Goal: Information Seeking & Learning: Learn about a topic

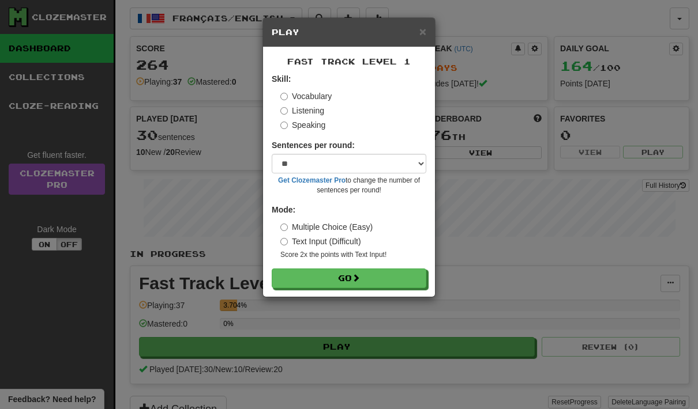
select select "**"
click at [381, 274] on button "Go" at bounding box center [349, 279] width 155 height 20
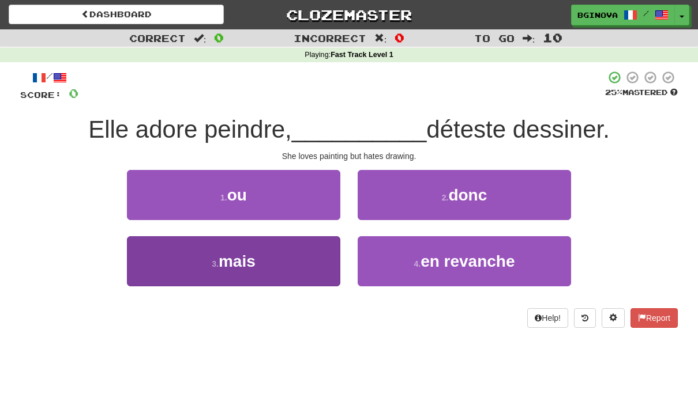
click at [267, 272] on button "3 . mais" at bounding box center [233, 261] width 213 height 50
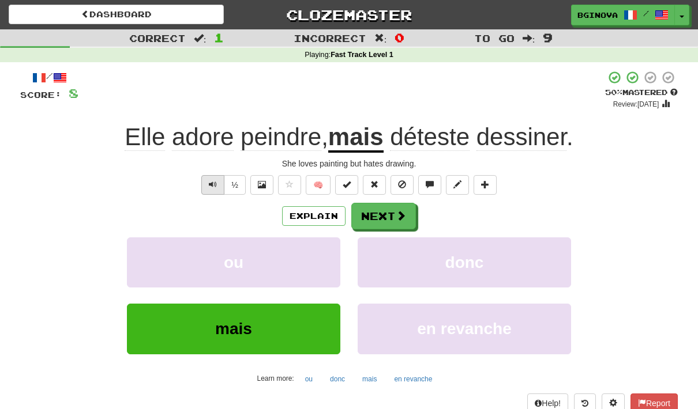
click at [214, 182] on span "Text-to-speech controls" at bounding box center [213, 184] width 8 height 8
click at [402, 216] on span at bounding box center [401, 216] width 10 height 10
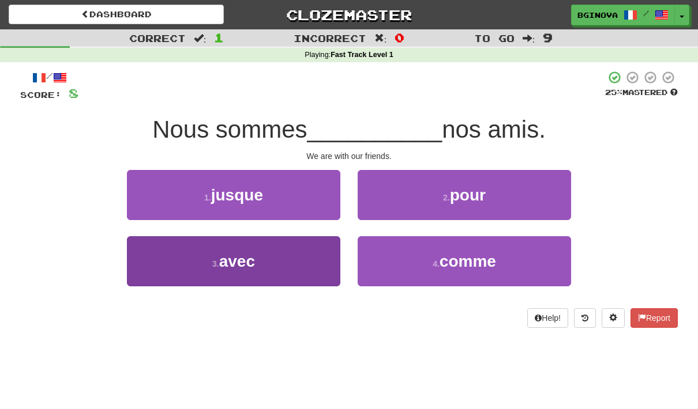
click at [258, 262] on button "3 . avec" at bounding box center [233, 261] width 213 height 50
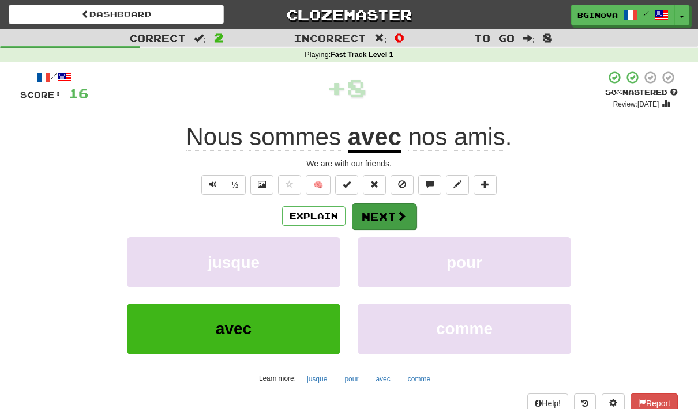
click at [396, 216] on span at bounding box center [401, 216] width 10 height 10
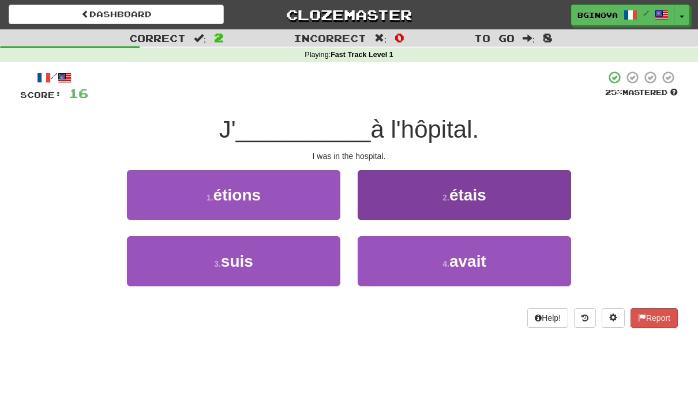
click at [517, 199] on button "2 . étais" at bounding box center [463, 195] width 213 height 50
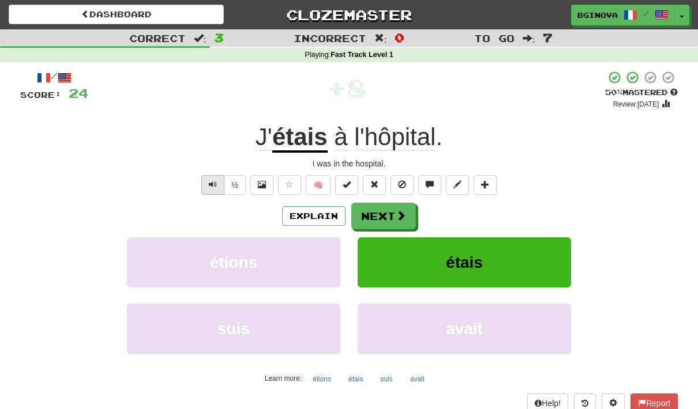
click at [209, 180] on span "Text-to-speech controls" at bounding box center [213, 184] width 8 height 8
click at [316, 185] on button "🧠" at bounding box center [318, 185] width 25 height 20
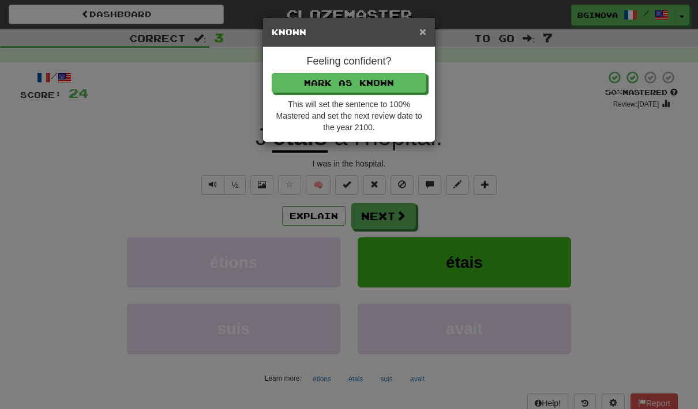
click at [425, 29] on span "×" at bounding box center [422, 31] width 7 height 13
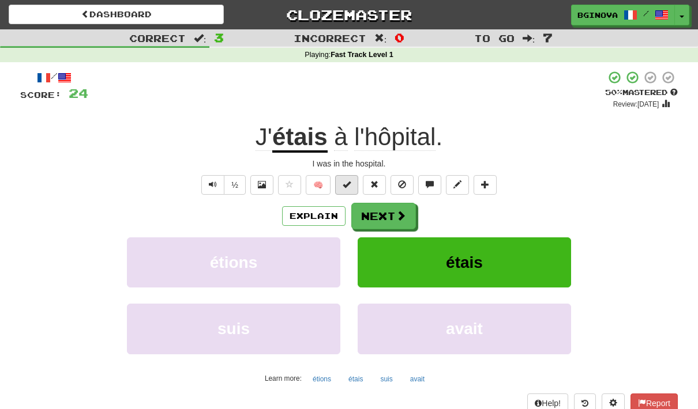
click at [344, 183] on span at bounding box center [346, 184] width 8 height 8
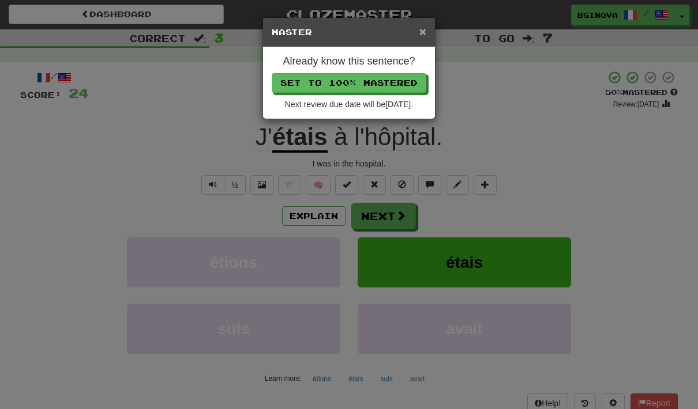
click at [424, 35] on span "×" at bounding box center [422, 31] width 7 height 13
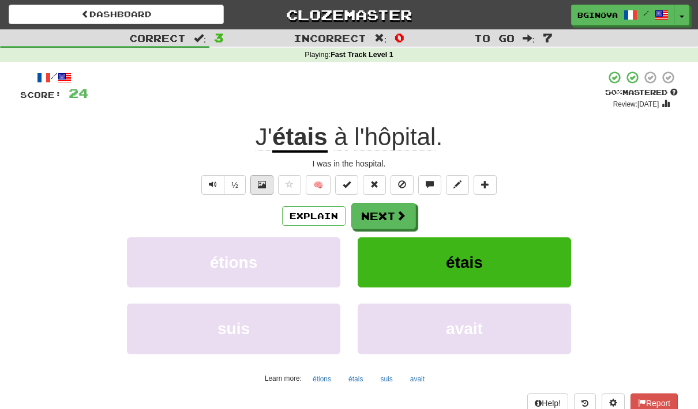
click at [262, 189] on button at bounding box center [261, 185] width 23 height 20
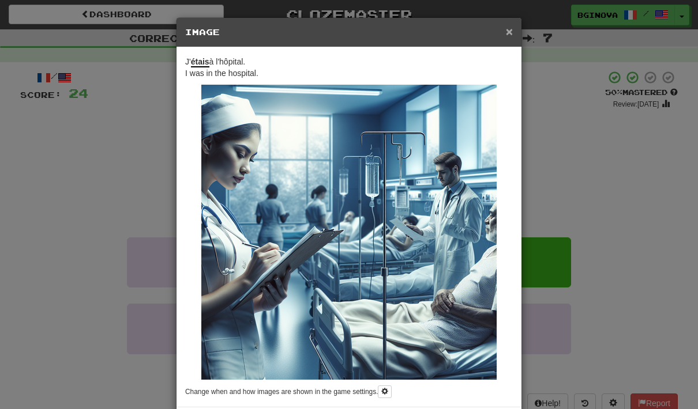
click at [506, 36] on span "×" at bounding box center [509, 31] width 7 height 13
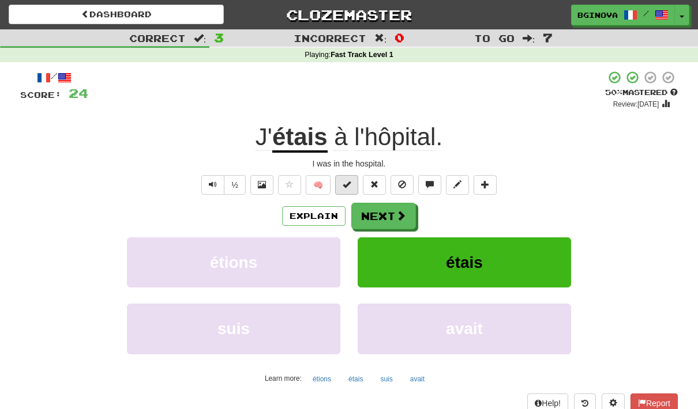
click at [343, 184] on span at bounding box center [346, 184] width 8 height 8
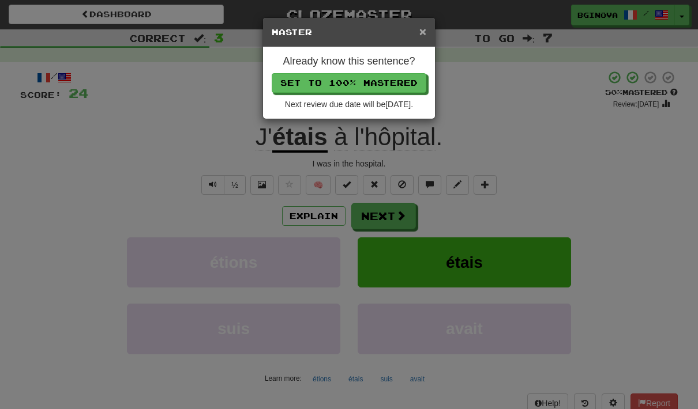
click at [424, 30] on span "×" at bounding box center [422, 31] width 7 height 13
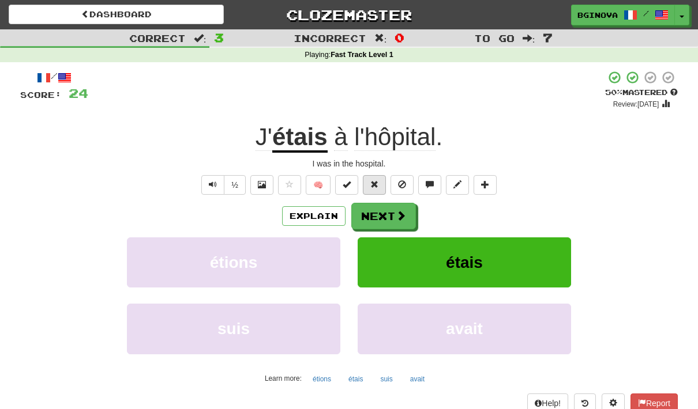
click at [374, 183] on span at bounding box center [374, 184] width 8 height 8
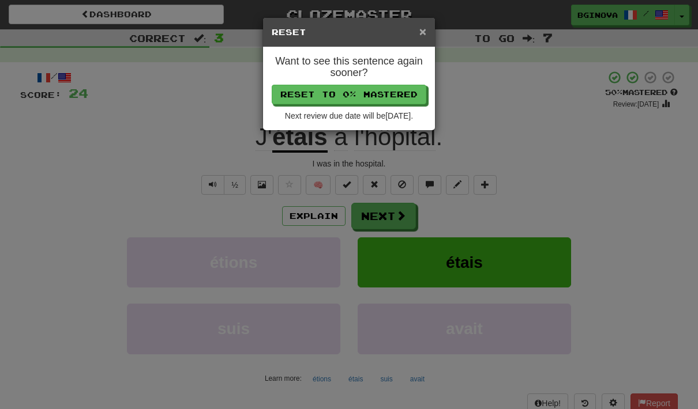
click at [421, 32] on span "×" at bounding box center [422, 31] width 7 height 13
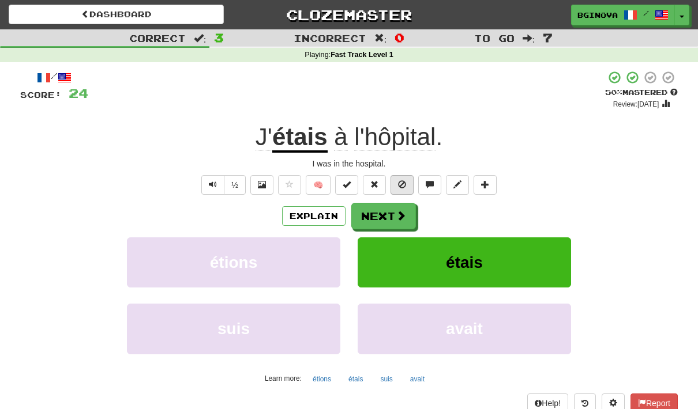
click at [406, 183] on button at bounding box center [401, 185] width 23 height 20
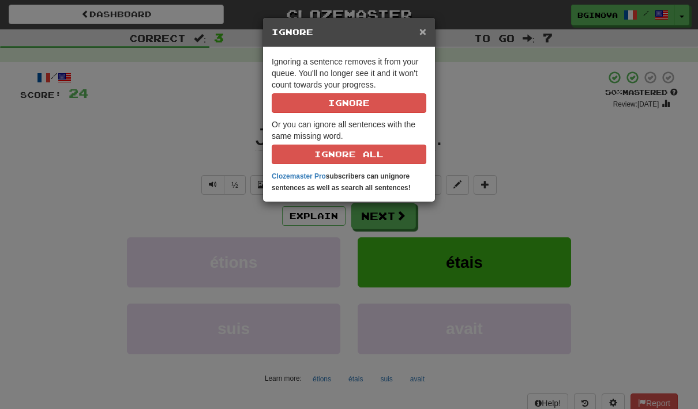
click at [420, 38] on span "×" at bounding box center [422, 31] width 7 height 13
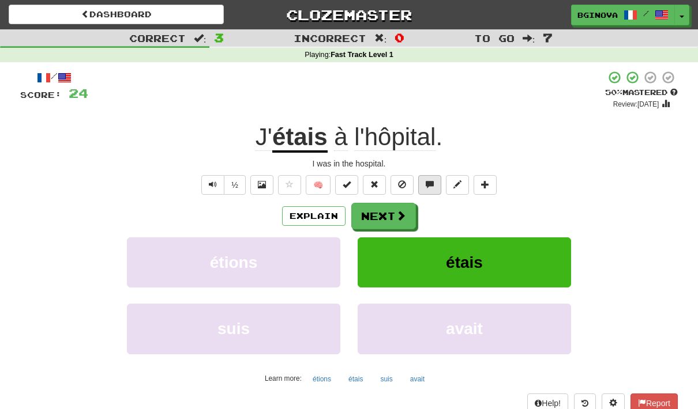
click at [433, 184] on span at bounding box center [429, 184] width 8 height 8
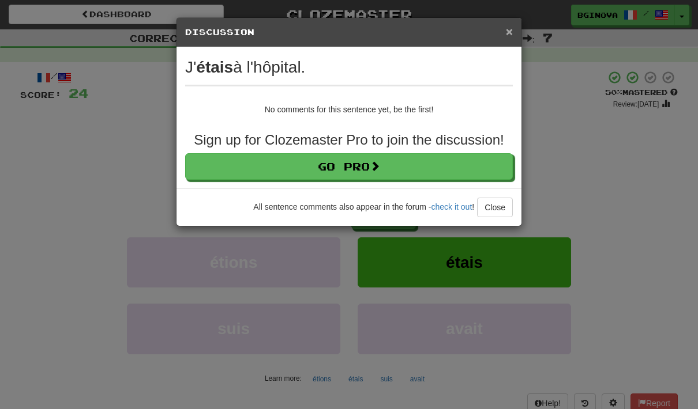
click at [506, 35] on span "×" at bounding box center [509, 31] width 7 height 13
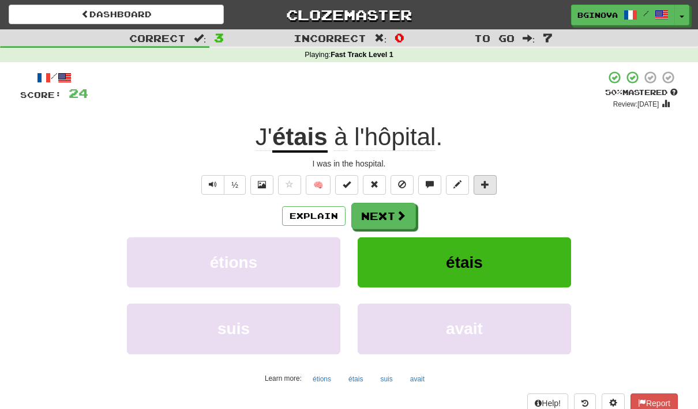
click at [488, 186] on span at bounding box center [485, 184] width 8 height 8
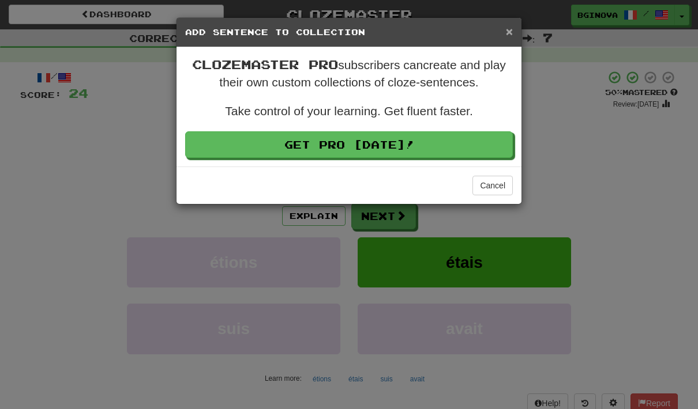
click at [510, 27] on span "×" at bounding box center [509, 31] width 7 height 13
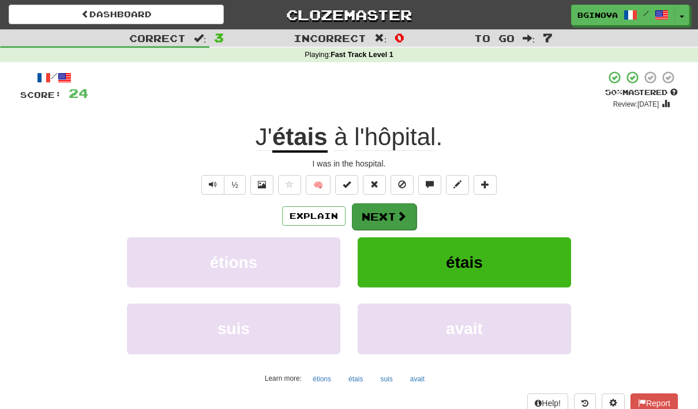
click at [393, 216] on button "Next" at bounding box center [384, 217] width 65 height 27
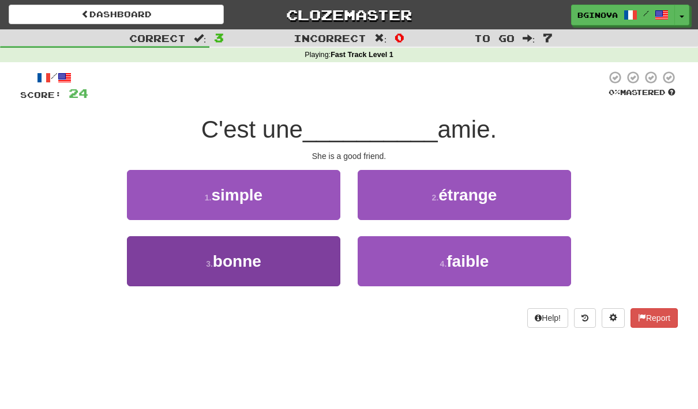
click at [224, 263] on span "bonne" at bounding box center [237, 262] width 48 height 18
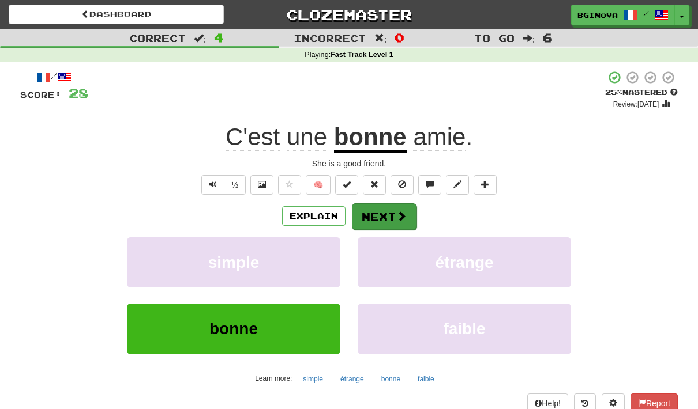
click at [387, 216] on button "Next" at bounding box center [384, 217] width 65 height 27
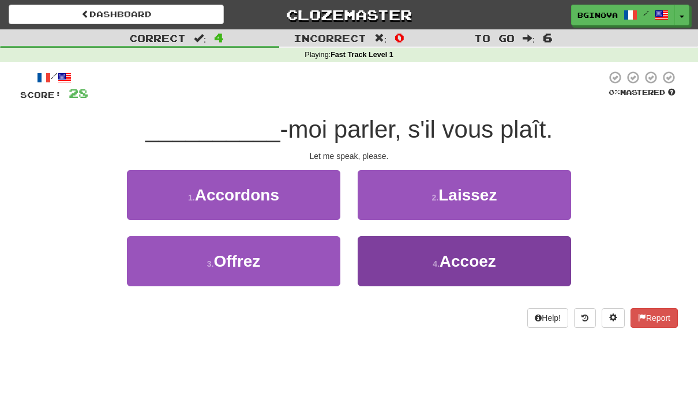
click at [427, 268] on button "4 . Accoez" at bounding box center [463, 261] width 213 height 50
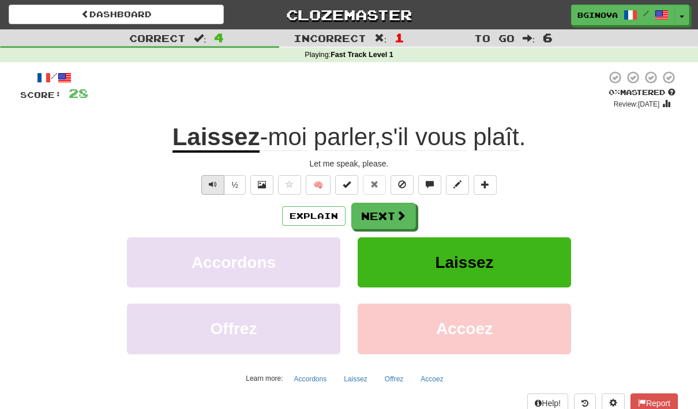
click at [201, 184] on button "Text-to-speech controls" at bounding box center [212, 185] width 23 height 20
click at [304, 217] on button "Explain" at bounding box center [313, 216] width 63 height 20
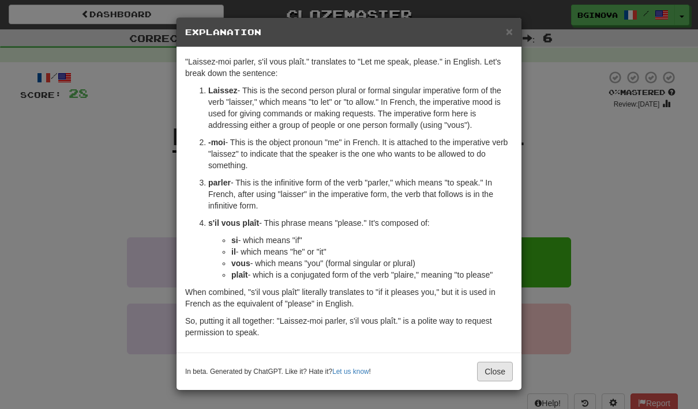
click at [495, 376] on button "Close" at bounding box center [495, 372] width 36 height 20
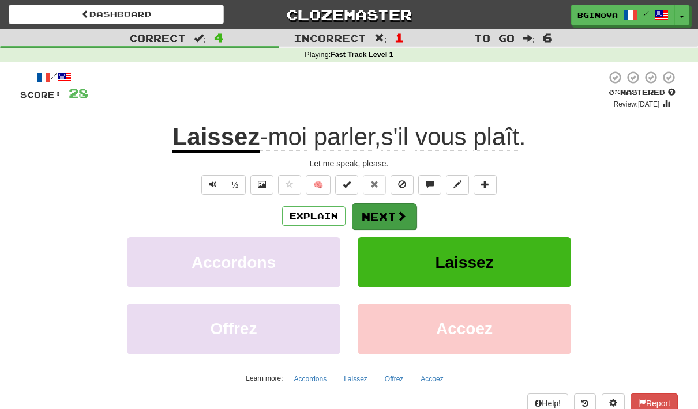
click at [375, 224] on button "Next" at bounding box center [384, 217] width 65 height 27
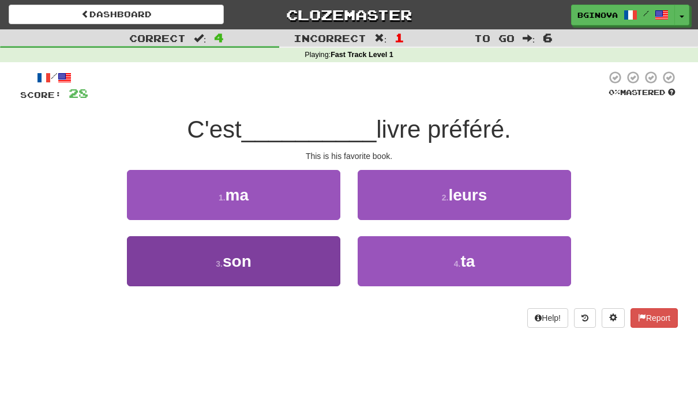
click at [218, 267] on small "3 ." at bounding box center [219, 263] width 7 height 9
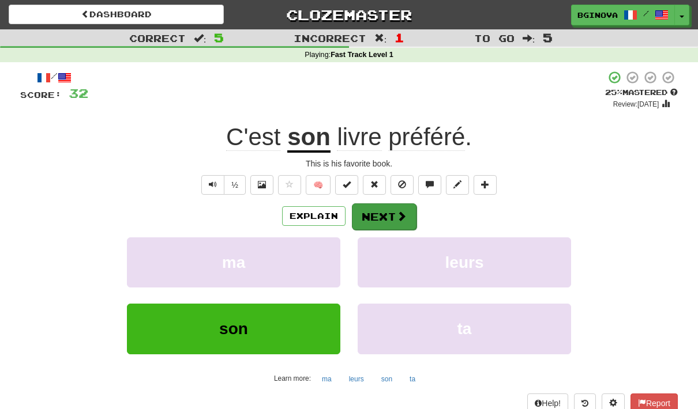
click at [397, 211] on span at bounding box center [401, 216] width 10 height 10
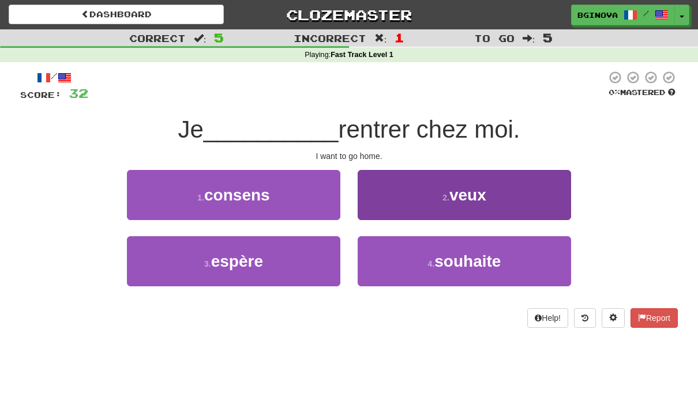
click at [515, 192] on button "2 . veux" at bounding box center [463, 195] width 213 height 50
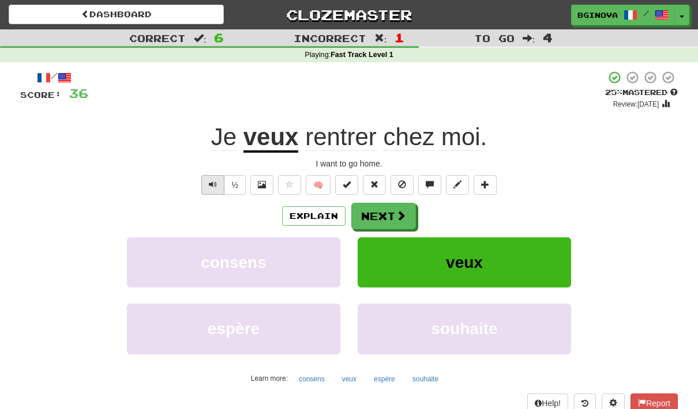
click at [213, 183] on span "Text-to-speech controls" at bounding box center [213, 184] width 8 height 8
click at [402, 220] on span at bounding box center [401, 216] width 10 height 10
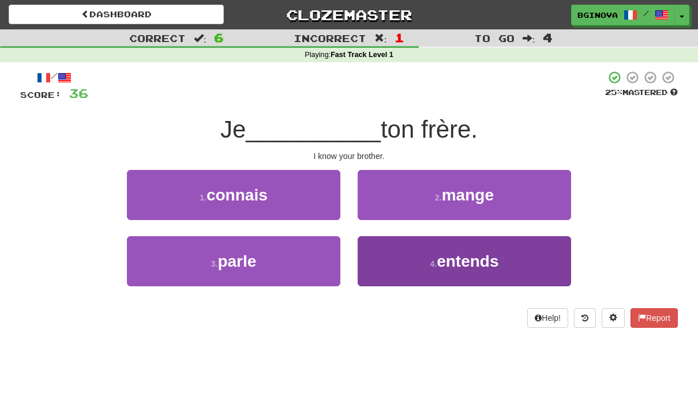
click at [522, 267] on button "4 . entends" at bounding box center [463, 261] width 213 height 50
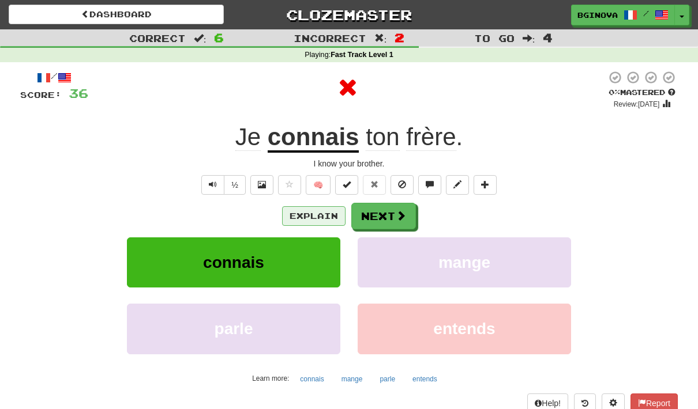
click at [321, 222] on button "Explain" at bounding box center [313, 216] width 63 height 20
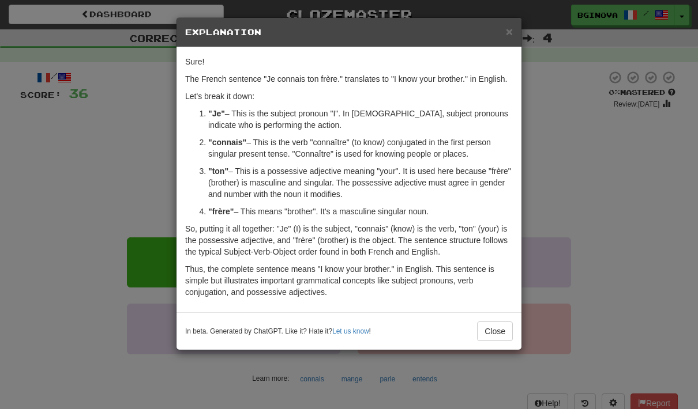
click at [504, 336] on button "Close" at bounding box center [495, 332] width 36 height 20
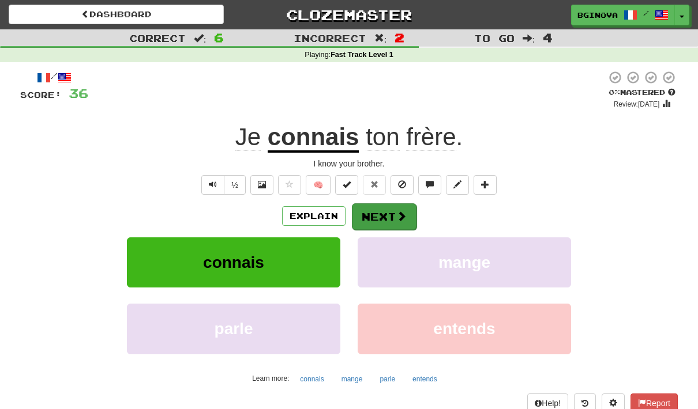
click at [401, 211] on span at bounding box center [401, 216] width 10 height 10
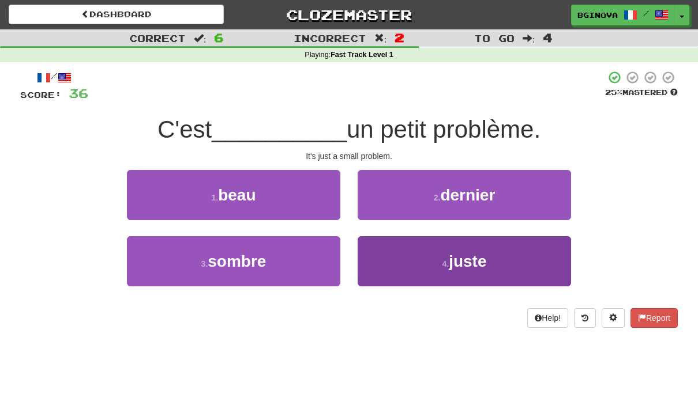
click at [515, 271] on button "4 . juste" at bounding box center [463, 261] width 213 height 50
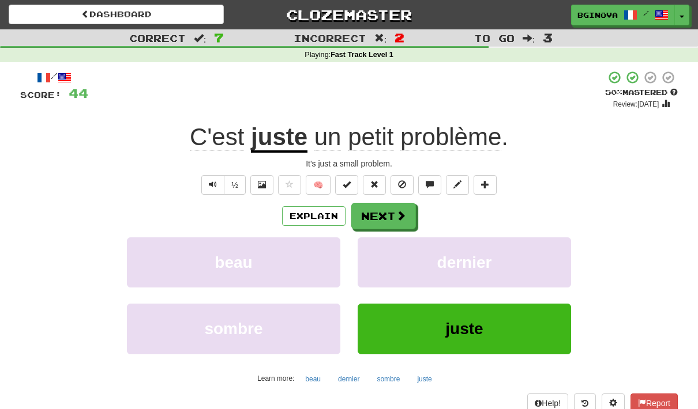
click at [211, 203] on div "Explain Next" at bounding box center [348, 216] width 657 height 27
click at [217, 186] on button "Text-to-speech controls" at bounding box center [212, 185] width 23 height 20
click at [402, 211] on span at bounding box center [401, 216] width 10 height 10
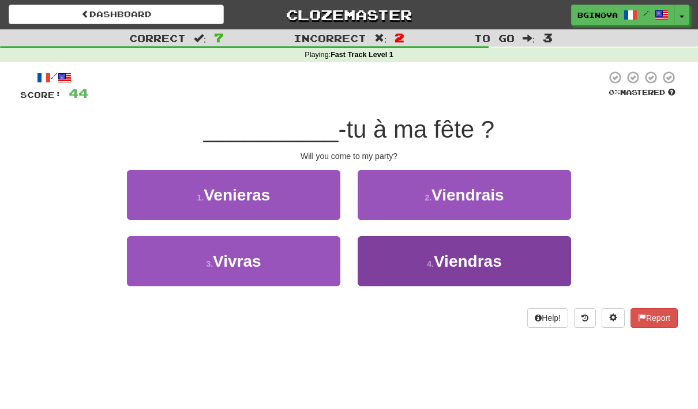
click at [468, 257] on span "Viendras" at bounding box center [468, 262] width 68 height 18
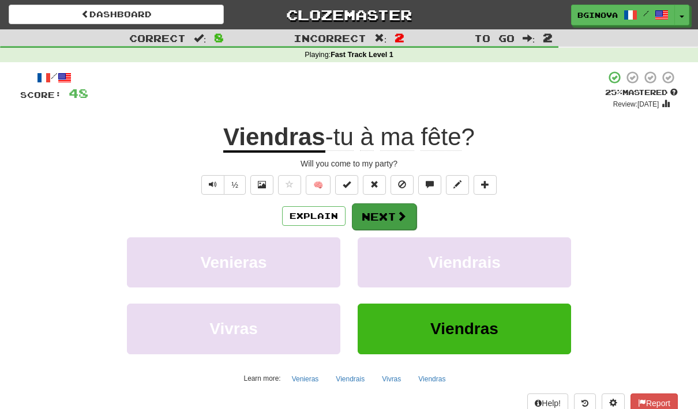
click at [382, 213] on button "Next" at bounding box center [384, 217] width 65 height 27
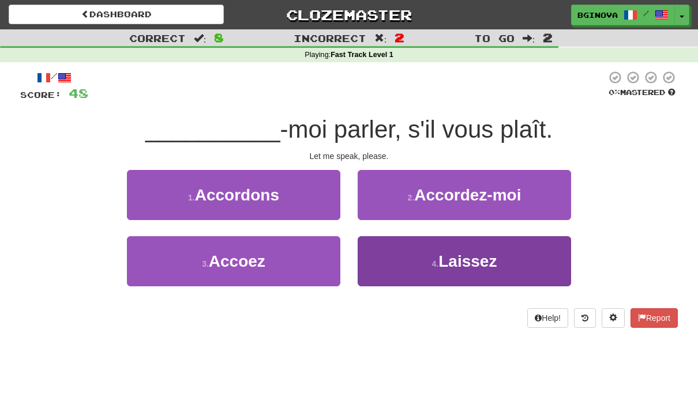
click at [515, 261] on button "4 . Laissez" at bounding box center [463, 261] width 213 height 50
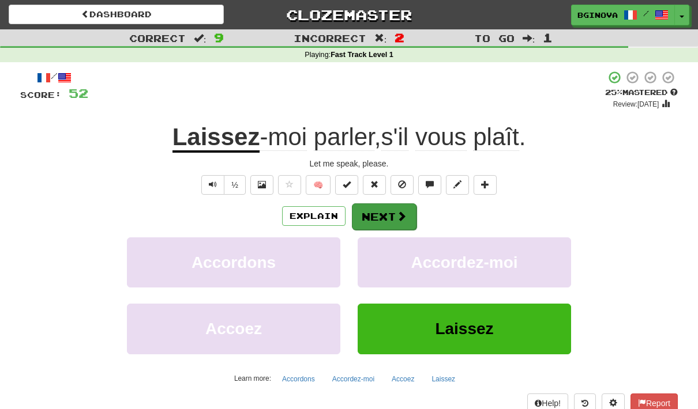
click at [391, 210] on button "Next" at bounding box center [384, 217] width 65 height 27
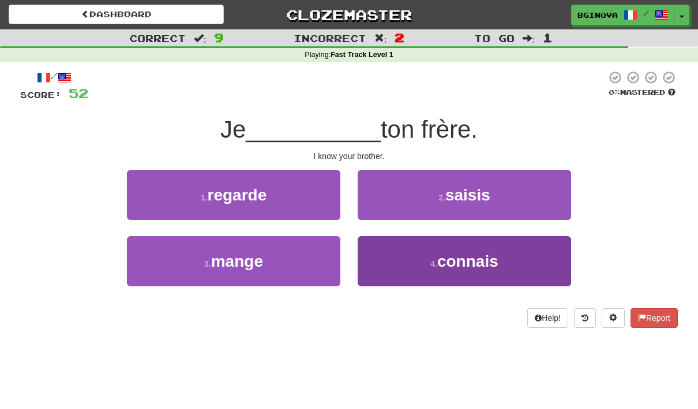
click at [534, 263] on button "4 . connais" at bounding box center [463, 261] width 213 height 50
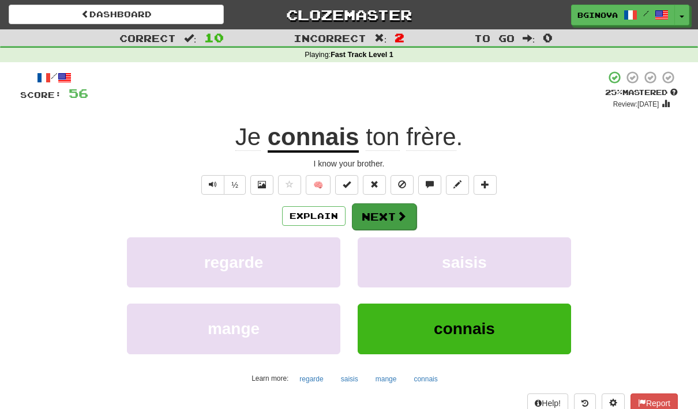
click at [397, 218] on span at bounding box center [401, 216] width 10 height 10
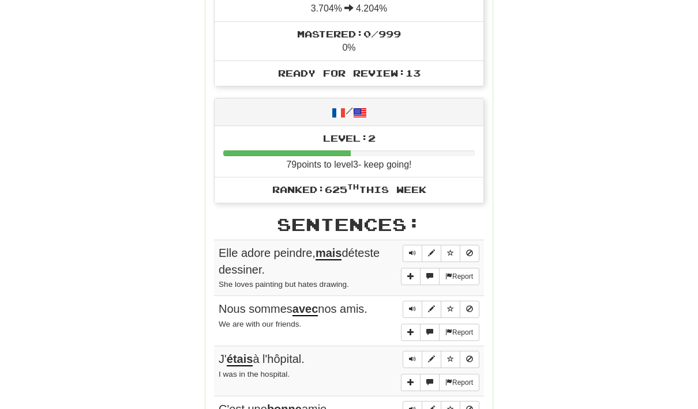
scroll to position [526, 0]
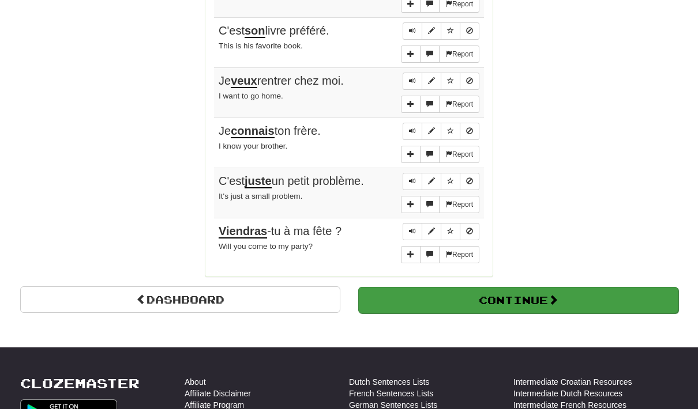
click at [555, 295] on span at bounding box center [553, 300] width 10 height 10
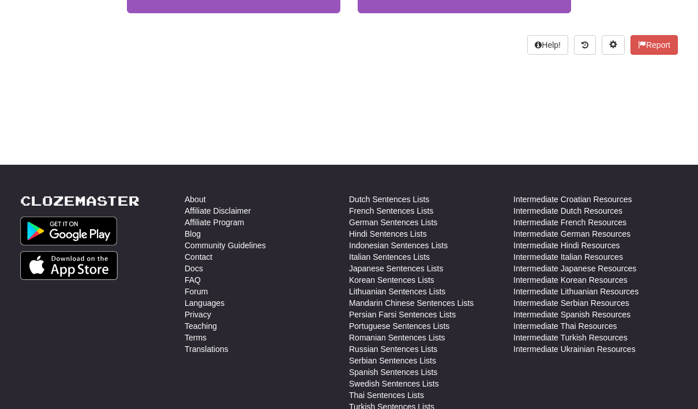
scroll to position [0, 0]
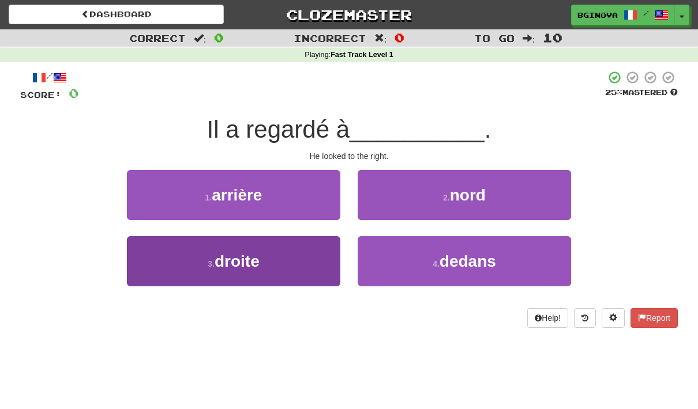
click at [287, 271] on button "3 . droite" at bounding box center [233, 261] width 213 height 50
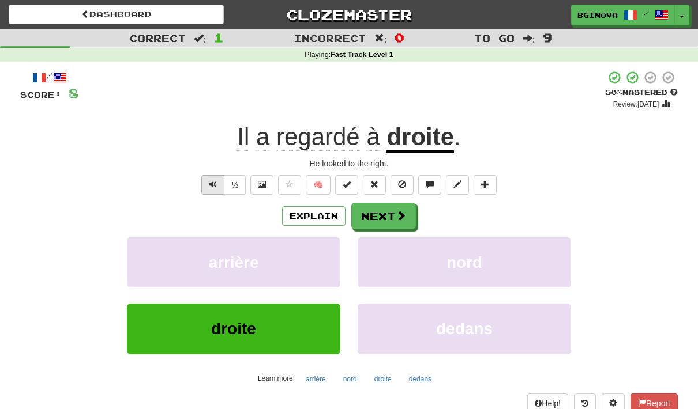
click at [212, 190] on button "Text-to-speech controls" at bounding box center [212, 185] width 23 height 20
click at [402, 214] on span at bounding box center [401, 216] width 10 height 10
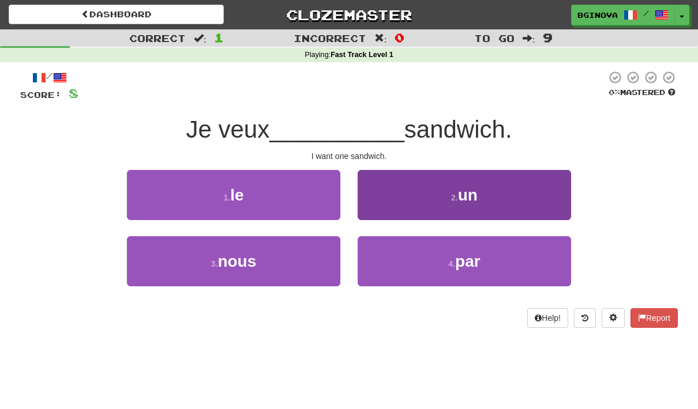
click at [433, 202] on button "2 . un" at bounding box center [463, 195] width 213 height 50
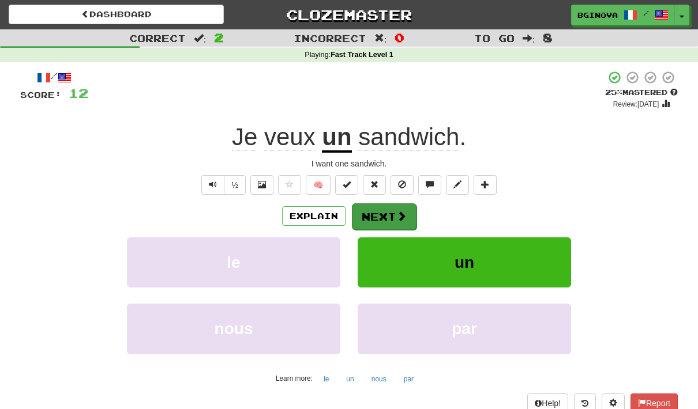
click at [390, 225] on button "Next" at bounding box center [384, 217] width 65 height 27
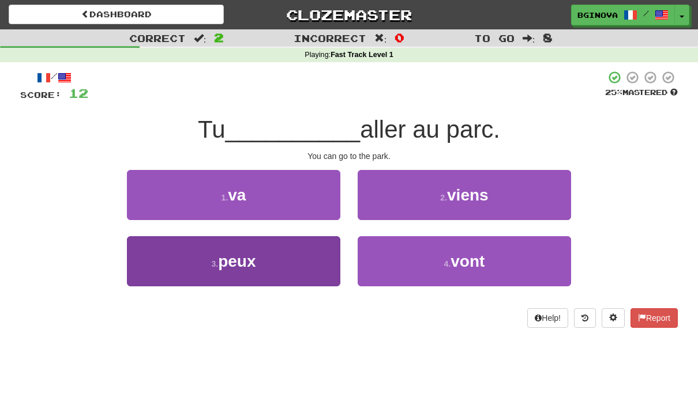
click at [197, 264] on button "3 . peux" at bounding box center [233, 261] width 213 height 50
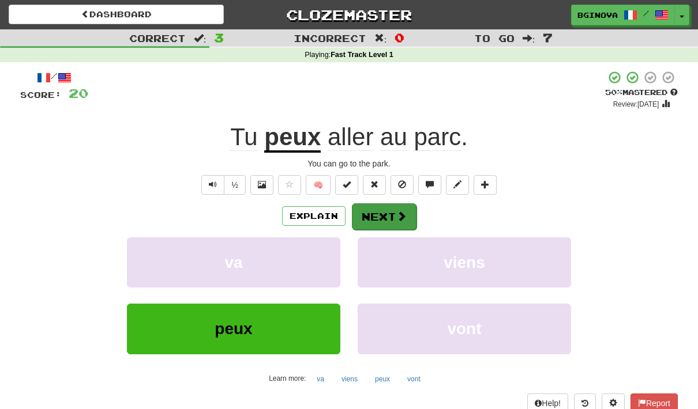
click at [387, 216] on button "Next" at bounding box center [384, 217] width 65 height 27
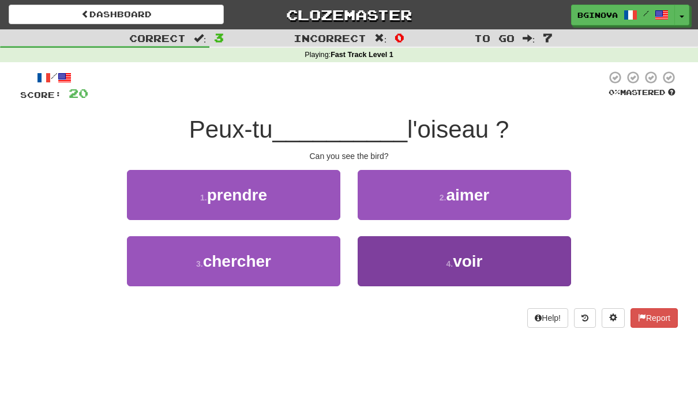
click at [423, 269] on button "4 . voir" at bounding box center [463, 261] width 213 height 50
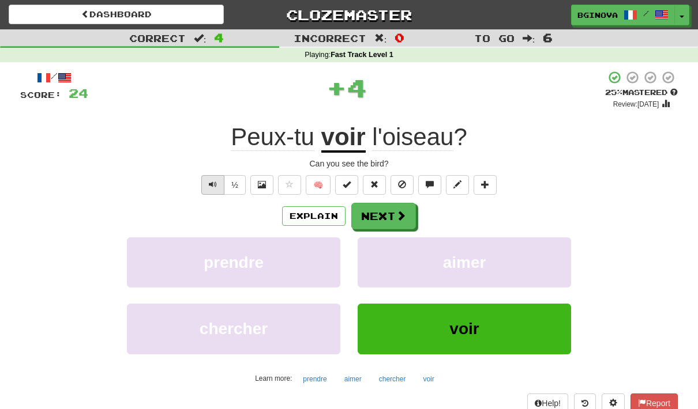
click at [211, 186] on span "Text-to-speech controls" at bounding box center [213, 184] width 8 height 8
click at [206, 182] on button "Text-to-speech controls" at bounding box center [212, 185] width 23 height 20
click at [402, 217] on span at bounding box center [401, 216] width 10 height 10
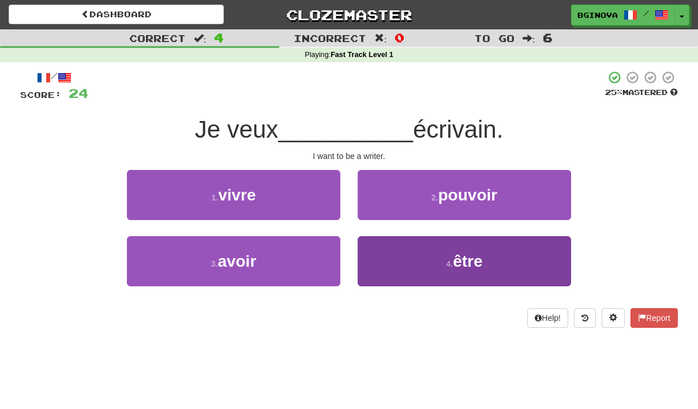
click at [517, 257] on button "4 . être" at bounding box center [463, 261] width 213 height 50
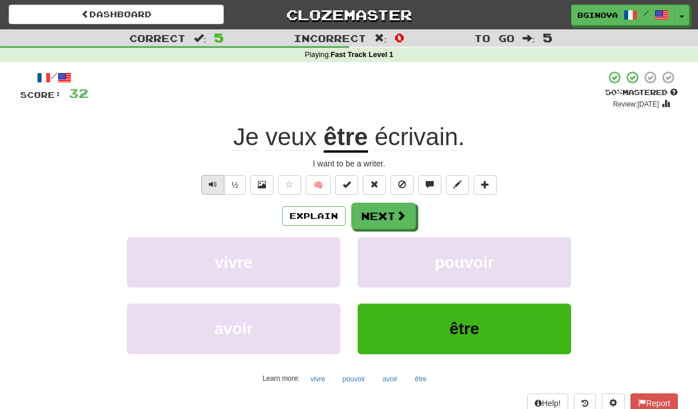
click at [217, 186] on button "Text-to-speech controls" at bounding box center [212, 185] width 23 height 20
click at [212, 186] on span "Text-to-speech controls" at bounding box center [213, 184] width 8 height 8
click at [401, 219] on span at bounding box center [401, 216] width 10 height 10
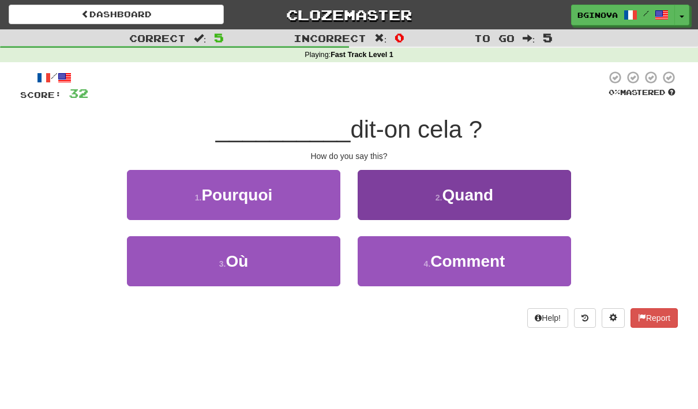
click at [522, 189] on button "2 . Quand" at bounding box center [463, 195] width 213 height 50
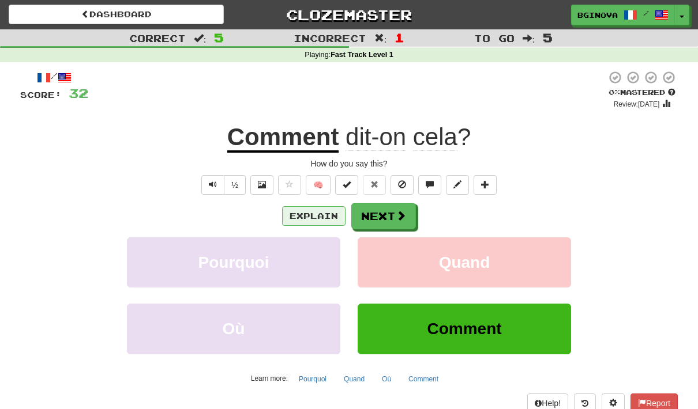
click at [312, 209] on button "Explain" at bounding box center [313, 216] width 63 height 20
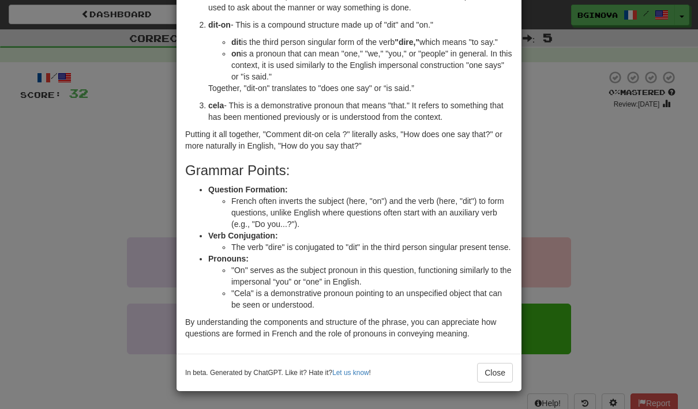
scroll to position [118, 0]
click at [504, 379] on button "Close" at bounding box center [495, 373] width 36 height 20
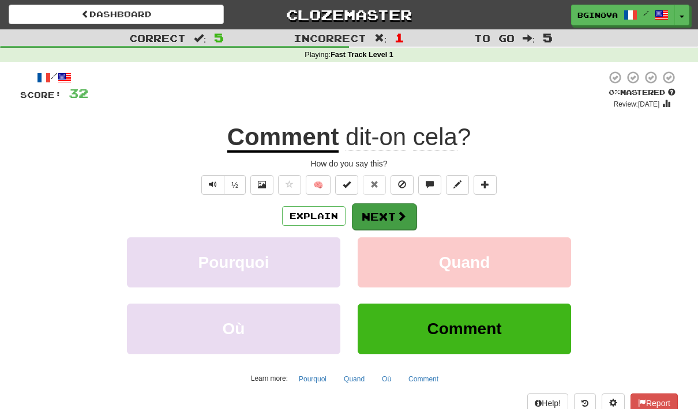
click at [398, 214] on span at bounding box center [401, 216] width 10 height 10
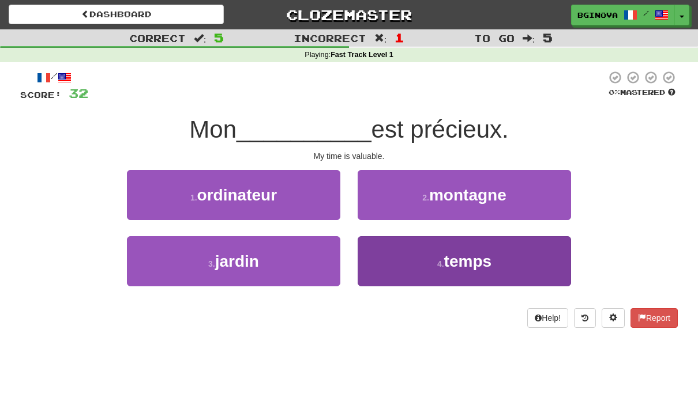
click at [522, 257] on button "4 . temps" at bounding box center [463, 261] width 213 height 50
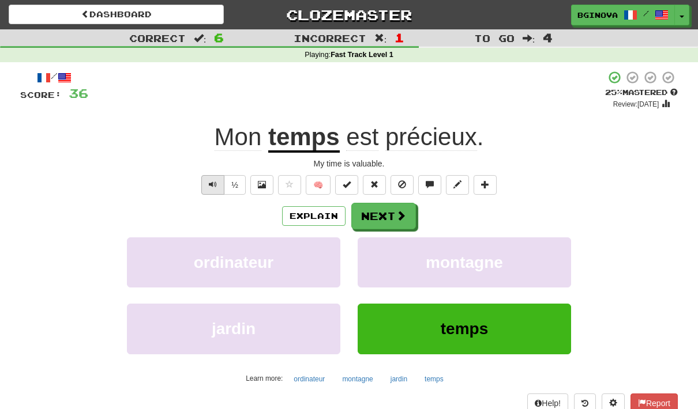
click at [222, 186] on button "Text-to-speech controls" at bounding box center [212, 185] width 23 height 20
click at [395, 221] on button "Next" at bounding box center [384, 217] width 65 height 27
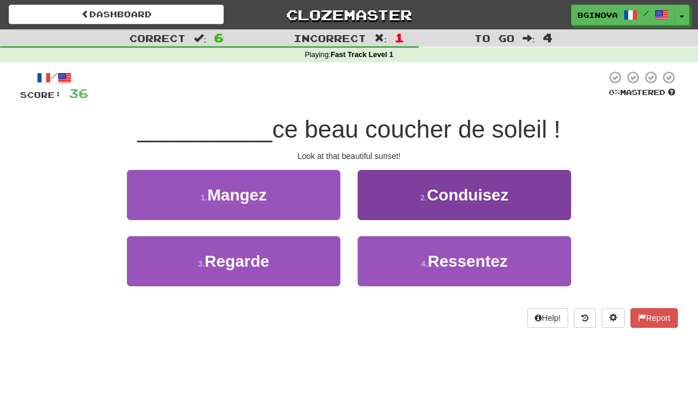
click at [519, 197] on button "2 . Conduisez" at bounding box center [463, 195] width 213 height 50
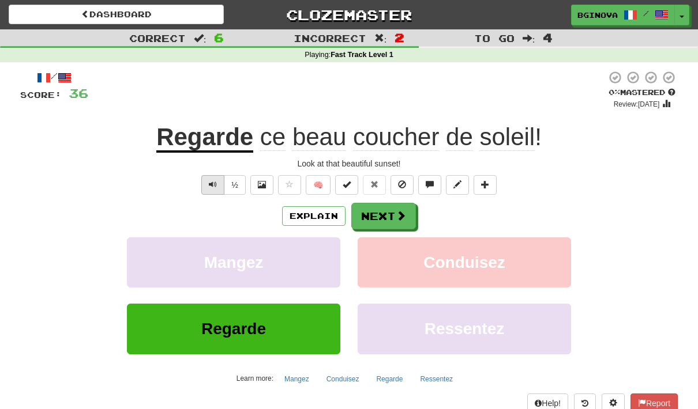
click at [201, 192] on button "Text-to-speech controls" at bounding box center [212, 185] width 23 height 20
click at [199, 190] on div "½" at bounding box center [222, 185] width 47 height 20
click at [391, 217] on button "Next" at bounding box center [384, 217] width 65 height 27
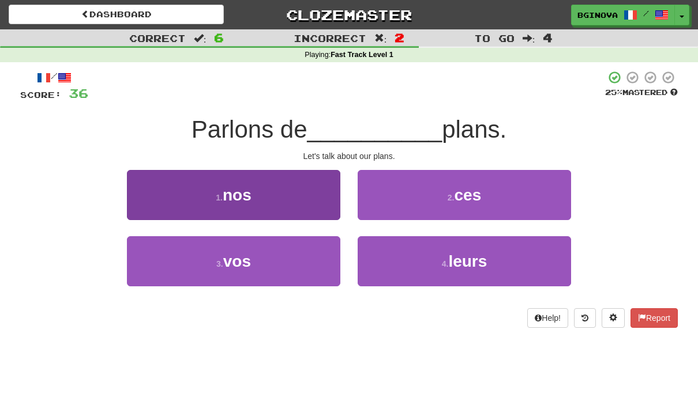
click at [269, 193] on button "1 . nos" at bounding box center [233, 195] width 213 height 50
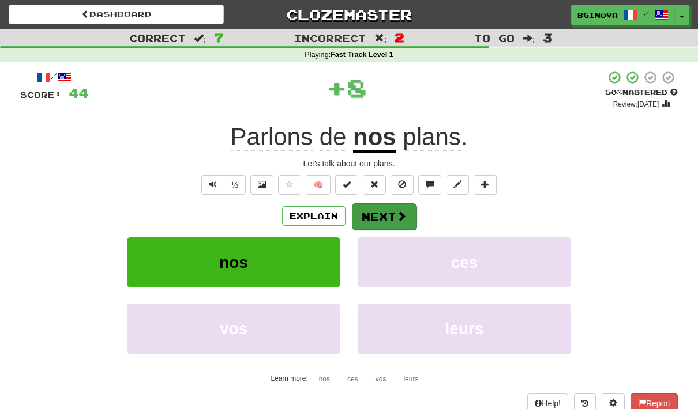
click at [394, 211] on button "Next" at bounding box center [384, 217] width 65 height 27
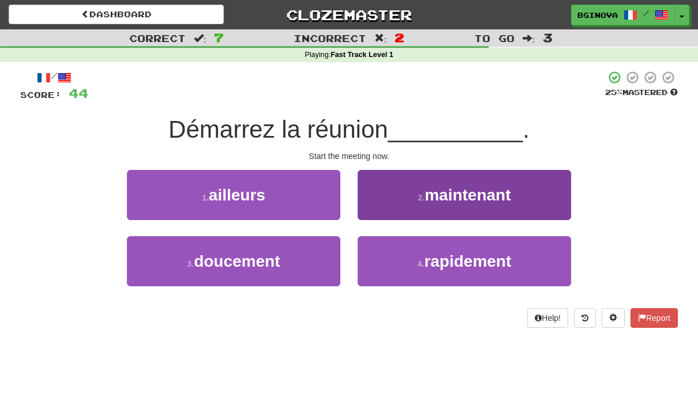
click at [529, 200] on button "2 . maintenant" at bounding box center [463, 195] width 213 height 50
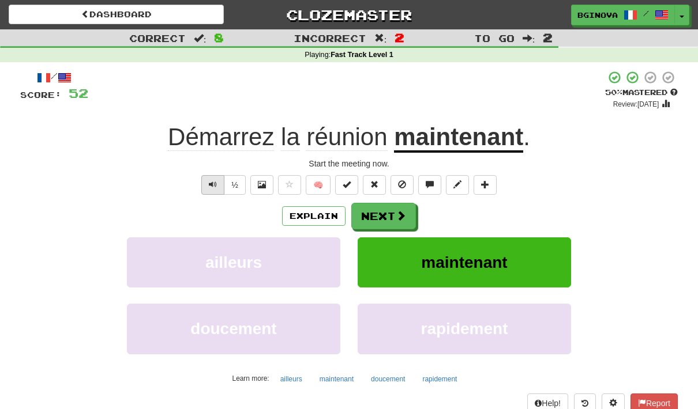
click at [206, 185] on button "Text-to-speech controls" at bounding box center [212, 185] width 23 height 20
click at [399, 215] on span at bounding box center [401, 216] width 10 height 10
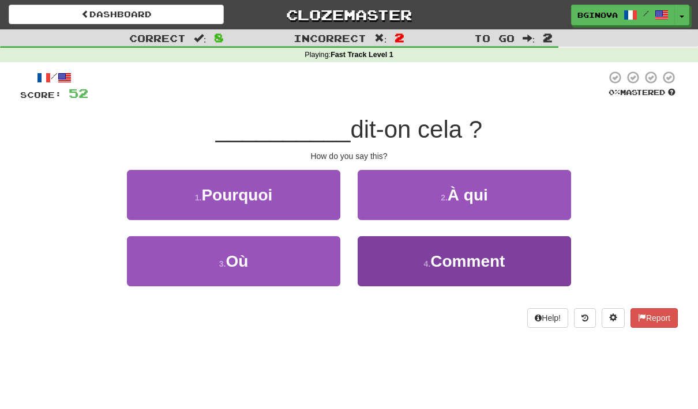
click at [514, 268] on button "4 . Comment" at bounding box center [463, 261] width 213 height 50
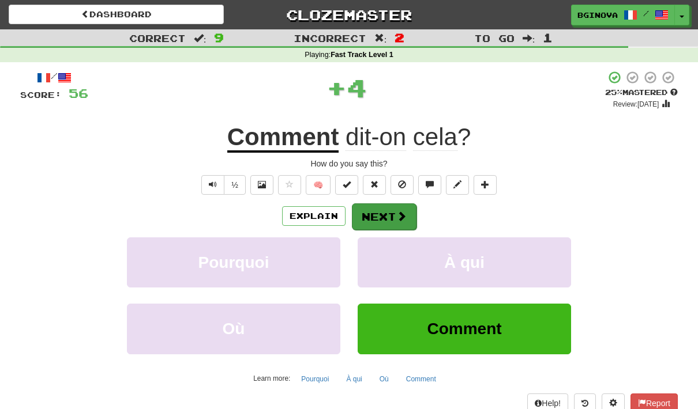
click at [397, 219] on span at bounding box center [401, 216] width 10 height 10
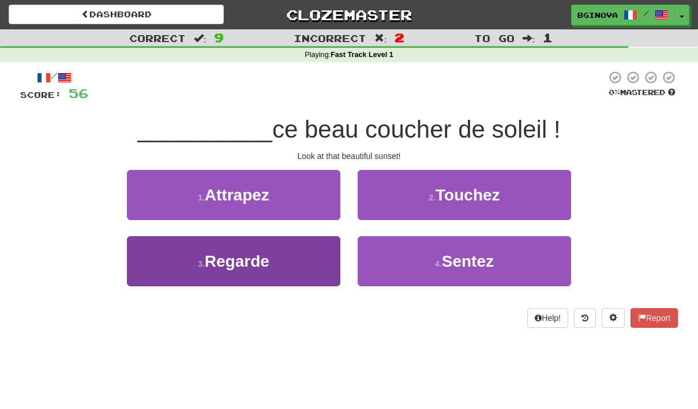
click at [292, 272] on button "3 . Regarde" at bounding box center [233, 261] width 213 height 50
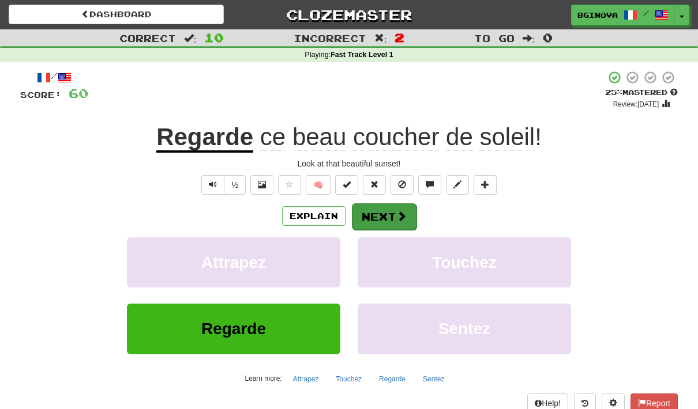
click at [404, 217] on span at bounding box center [401, 216] width 10 height 10
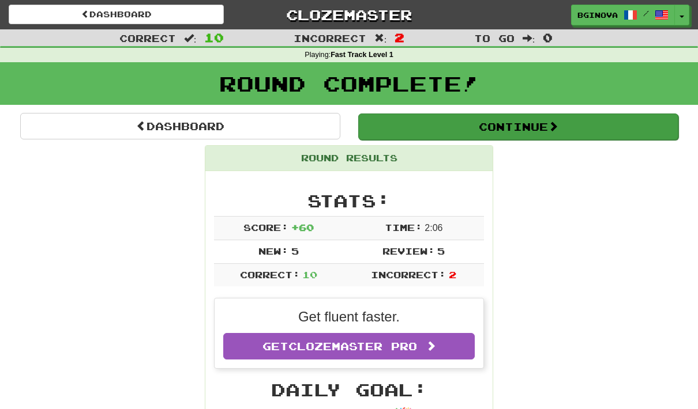
click at [604, 117] on button "Continue" at bounding box center [518, 127] width 320 height 27
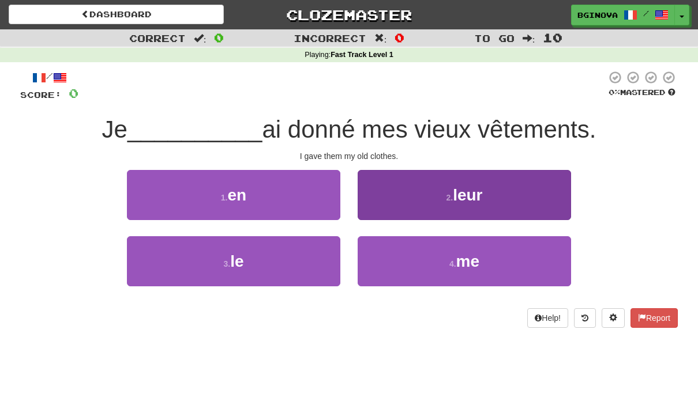
click at [534, 192] on button "2 . leur" at bounding box center [463, 195] width 213 height 50
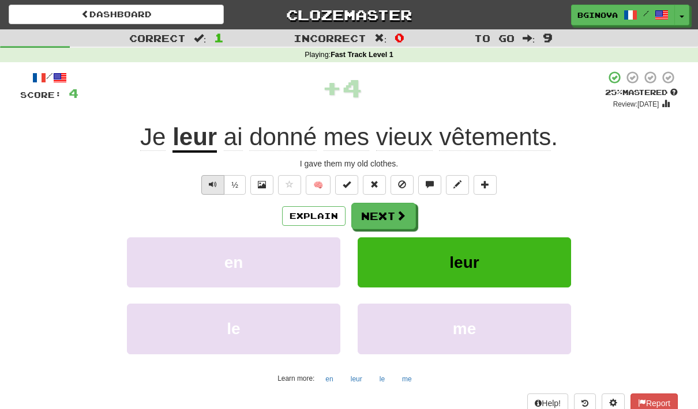
click at [205, 193] on button "Text-to-speech controls" at bounding box center [212, 185] width 23 height 20
click at [209, 184] on span "Text-to-speech controls" at bounding box center [213, 184] width 8 height 8
click at [384, 221] on button "Next" at bounding box center [384, 217] width 65 height 27
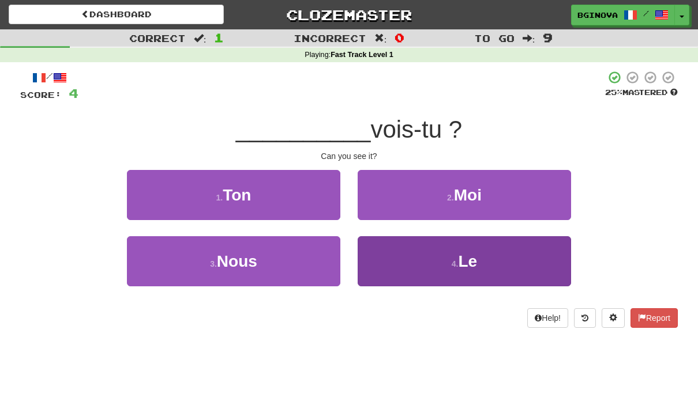
click at [513, 255] on button "4 . Le" at bounding box center [463, 261] width 213 height 50
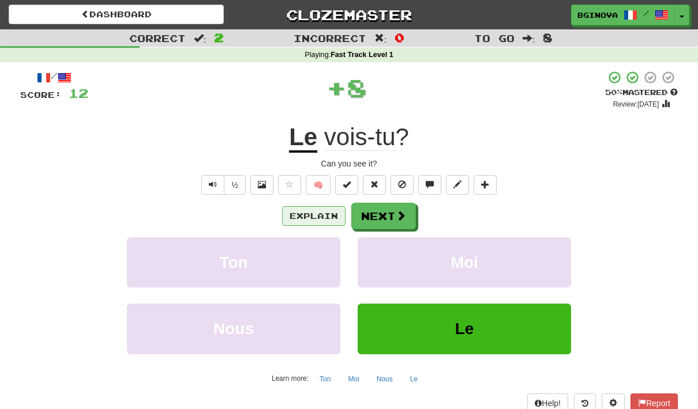
click at [317, 217] on button "Explain" at bounding box center [313, 216] width 63 height 20
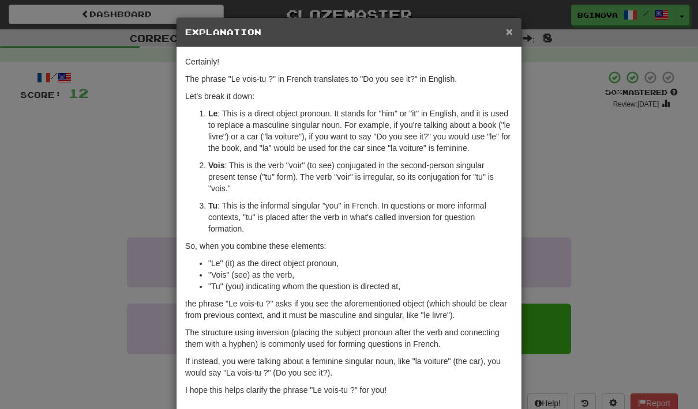
click at [511, 25] on span "×" at bounding box center [509, 31] width 7 height 13
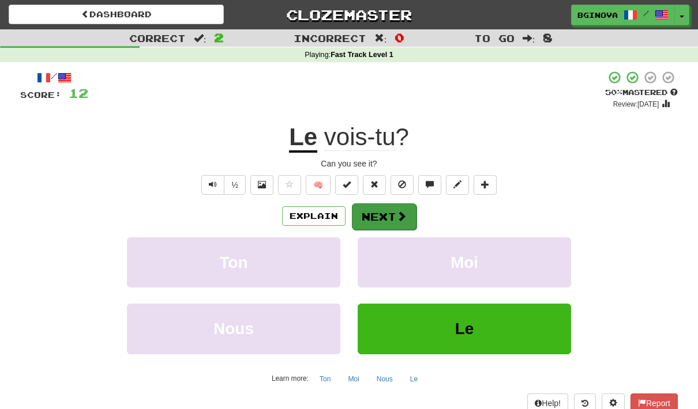
click at [400, 220] on span at bounding box center [401, 216] width 10 height 10
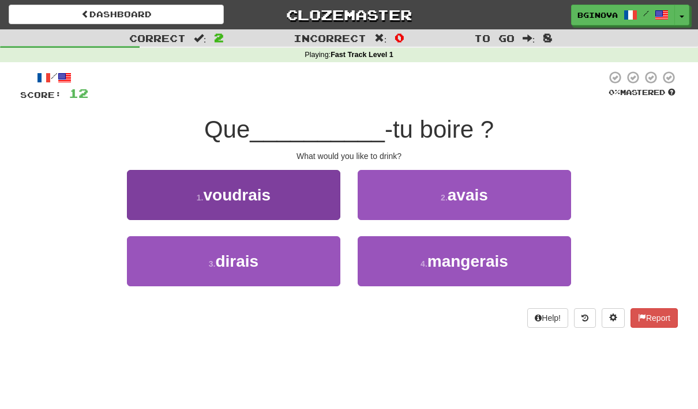
click at [295, 194] on button "1 . voudrais" at bounding box center [233, 195] width 213 height 50
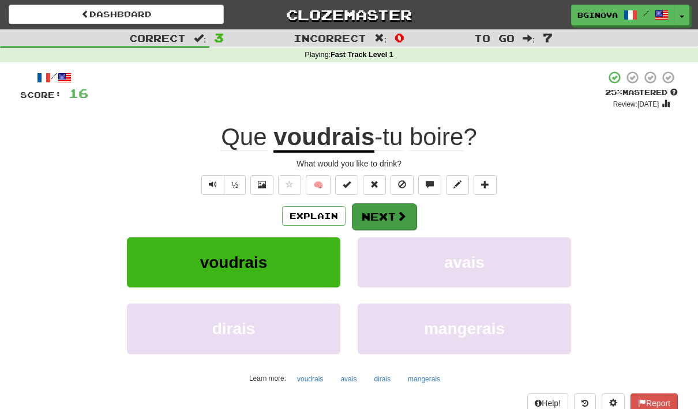
click at [397, 213] on span at bounding box center [401, 216] width 10 height 10
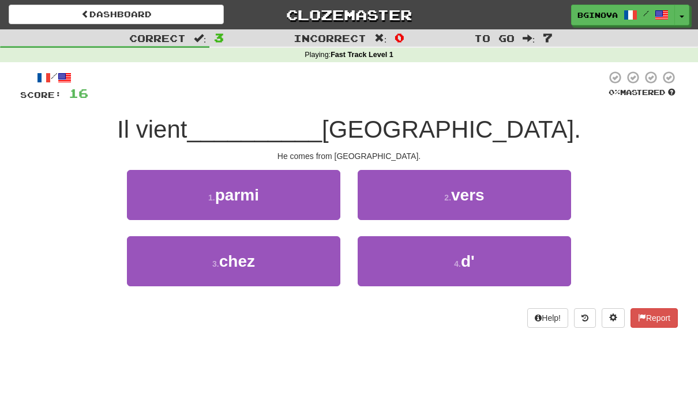
click at [498, 268] on button "4 . d'" at bounding box center [463, 261] width 213 height 50
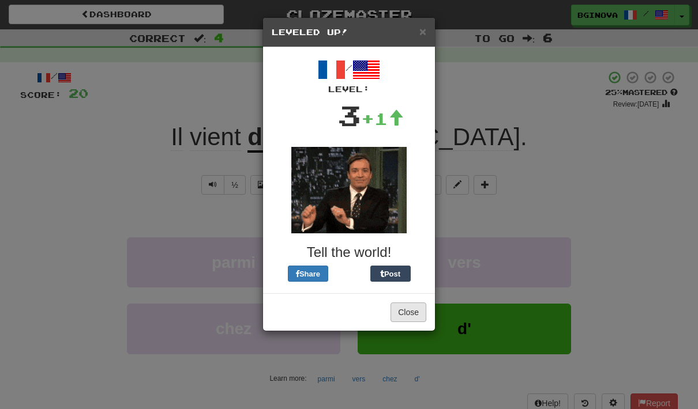
click at [413, 311] on button "Close" at bounding box center [408, 313] width 36 height 20
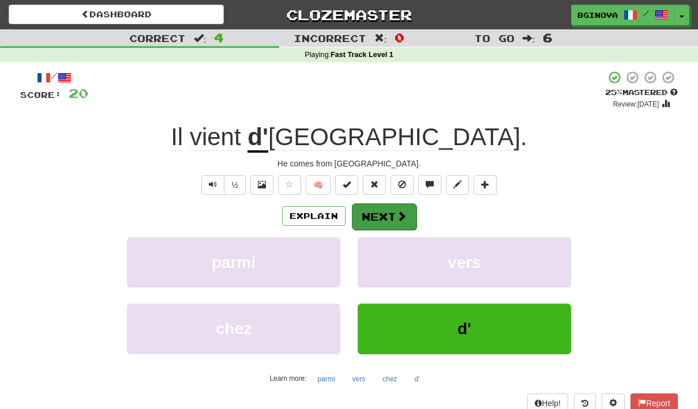
click at [402, 211] on span at bounding box center [401, 216] width 10 height 10
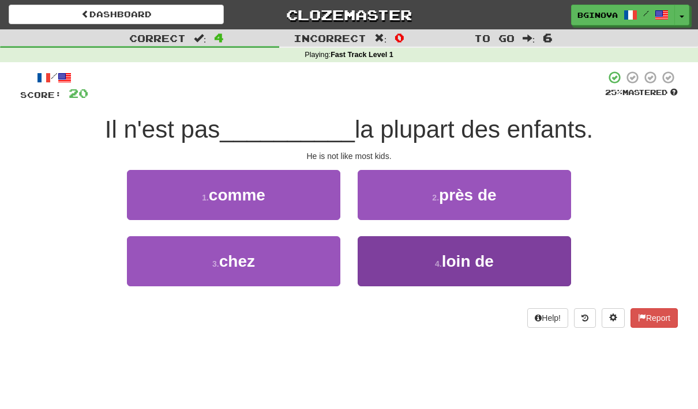
click at [485, 259] on span "loin de" at bounding box center [468, 262] width 52 height 18
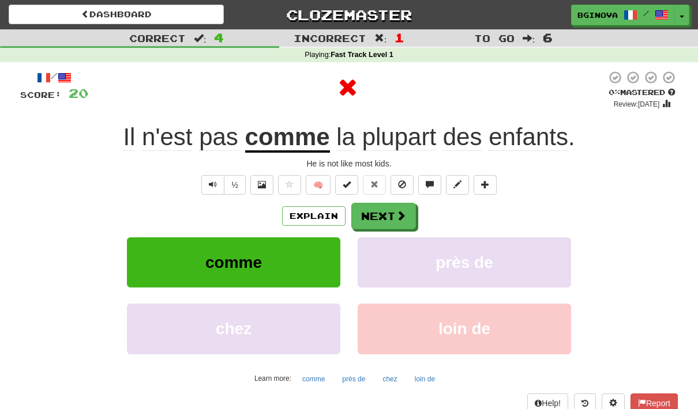
click at [646, 279] on div "comme près de" at bounding box center [349, 271] width 692 height 66
click at [333, 210] on button "Explain" at bounding box center [313, 216] width 63 height 20
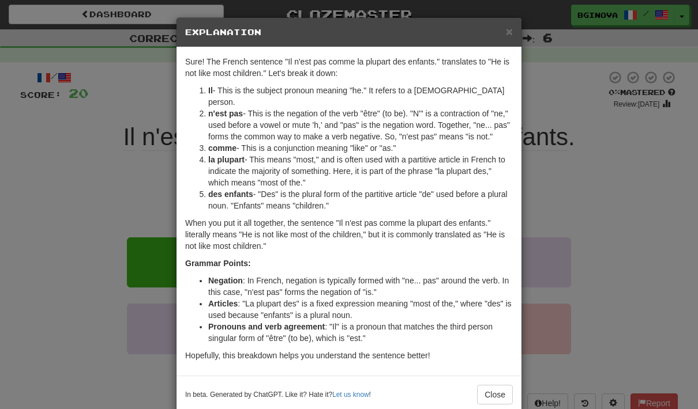
click at [605, 265] on div "× Explanation Sure! The French sentence "Il n'est pas comme la plupart des enfa…" at bounding box center [349, 204] width 698 height 409
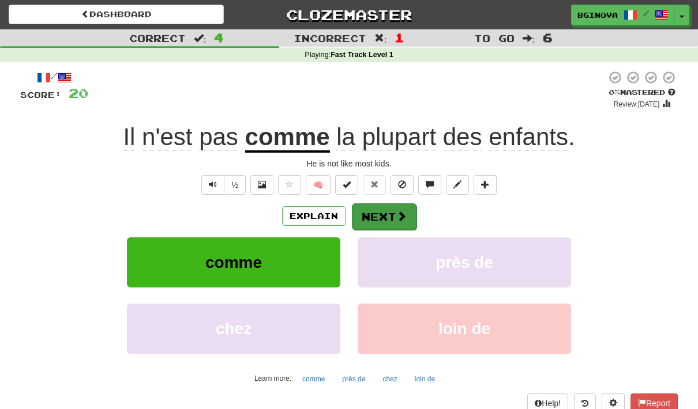
click at [397, 214] on span at bounding box center [401, 216] width 10 height 10
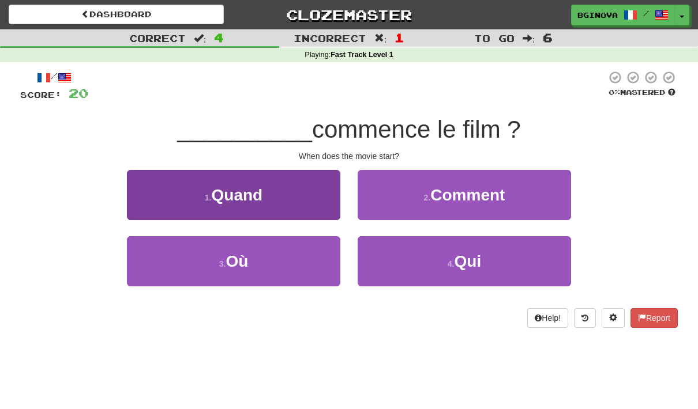
click at [301, 212] on button "1 . Quand" at bounding box center [233, 195] width 213 height 50
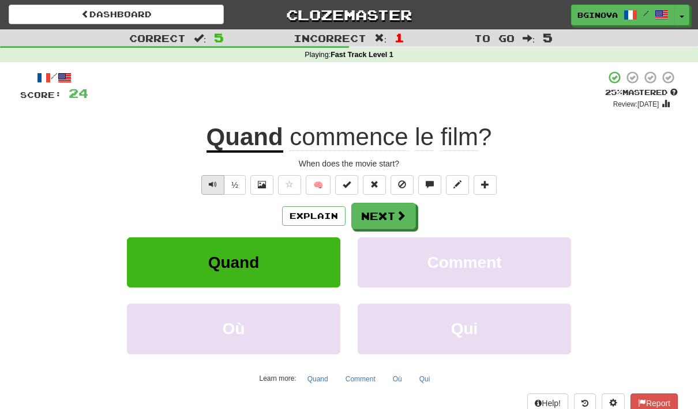
click at [209, 191] on button "Text-to-speech controls" at bounding box center [212, 185] width 23 height 20
click at [208, 175] on button "Text-to-speech controls" at bounding box center [212, 185] width 23 height 20
click at [401, 216] on span at bounding box center [401, 216] width 10 height 10
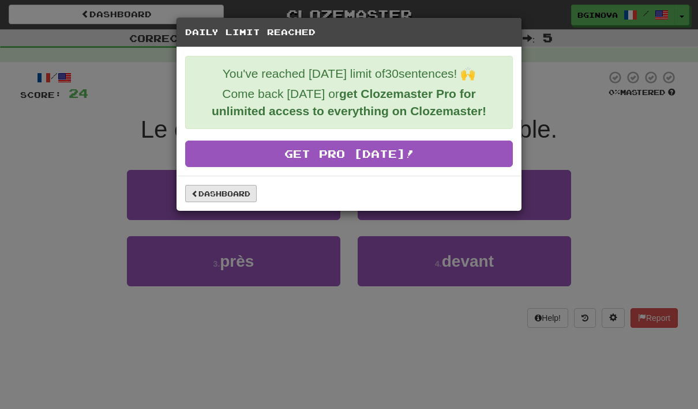
click at [235, 200] on link "Dashboard" at bounding box center [220, 193] width 71 height 17
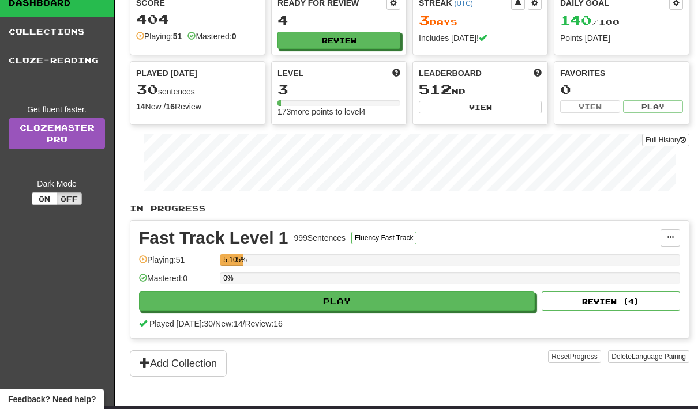
scroll to position [65, 0]
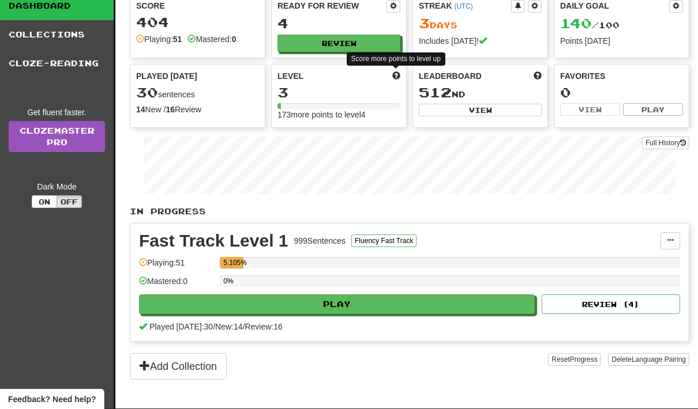
click at [397, 72] on span at bounding box center [396, 75] width 8 height 8
click at [148, 263] on div "Playing: 51" at bounding box center [176, 266] width 75 height 19
click at [224, 266] on div "5.105%" at bounding box center [233, 263] width 20 height 12
click at [242, 266] on div "5.105%" at bounding box center [233, 263] width 20 height 12
click at [412, 242] on button "Fluency Fast Track" at bounding box center [383, 241] width 65 height 13
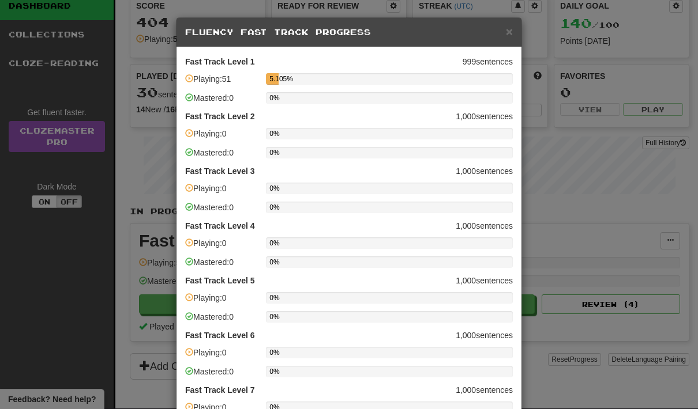
scroll to position [0, 0]
click at [510, 35] on span "×" at bounding box center [509, 31] width 7 height 13
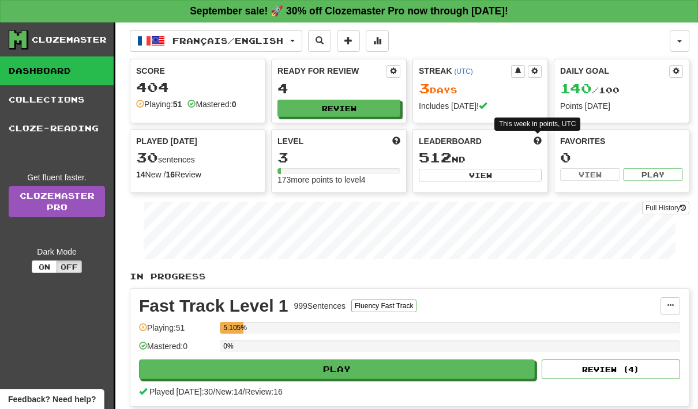
click at [537, 139] on span at bounding box center [537, 141] width 8 height 8
click at [533, 180] on button "View" at bounding box center [480, 175] width 123 height 13
select select "**********"
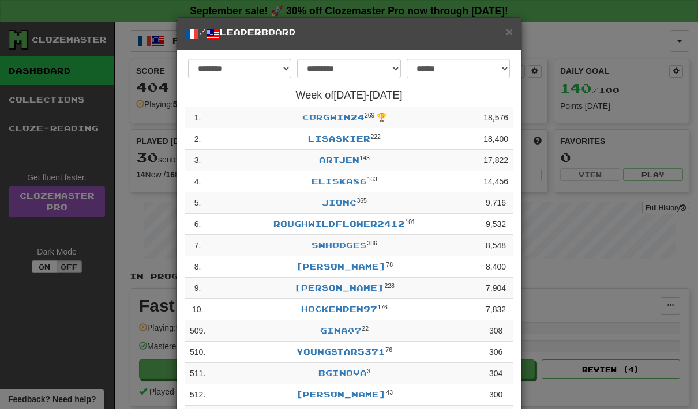
click at [373, 369] on td "Bginova 3" at bounding box center [344, 373] width 269 height 21
click at [503, 42] on div "× / Leaderboard" at bounding box center [348, 34] width 345 height 32
click at [507, 48] on div "× / Leaderboard" at bounding box center [348, 34] width 345 height 32
click at [509, 37] on span "×" at bounding box center [509, 31] width 7 height 13
